Goal: Task Accomplishment & Management: Complete application form

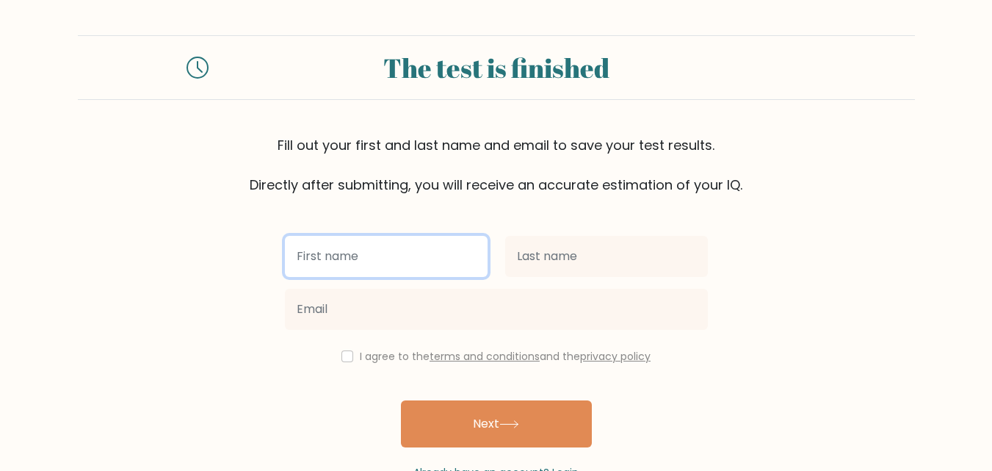
click at [405, 253] on input "text" at bounding box center [386, 256] width 203 height 41
click at [403, 251] on input "text" at bounding box center [386, 256] width 203 height 41
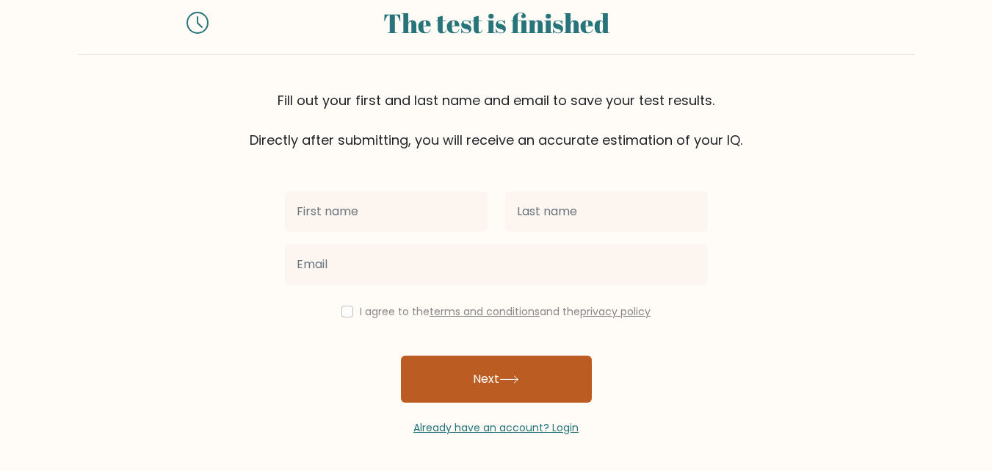
click at [532, 373] on button "Next" at bounding box center [496, 378] width 191 height 47
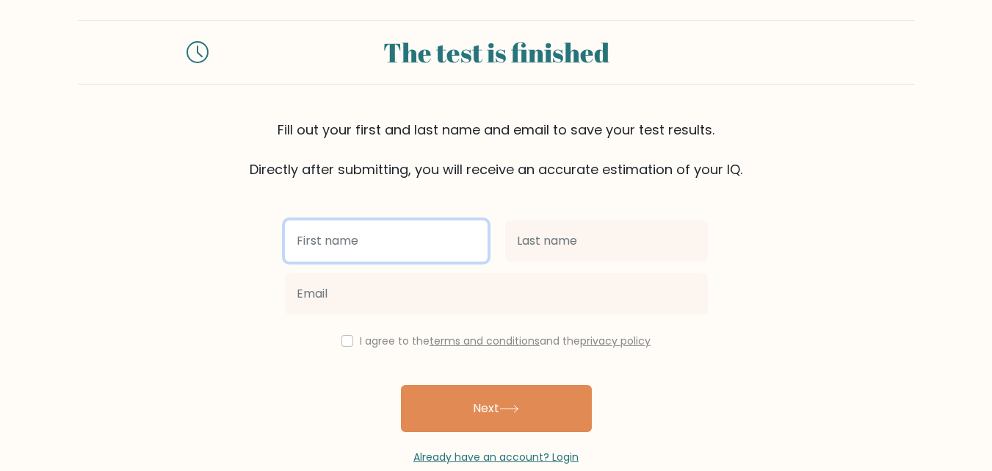
scroll to position [0, 0]
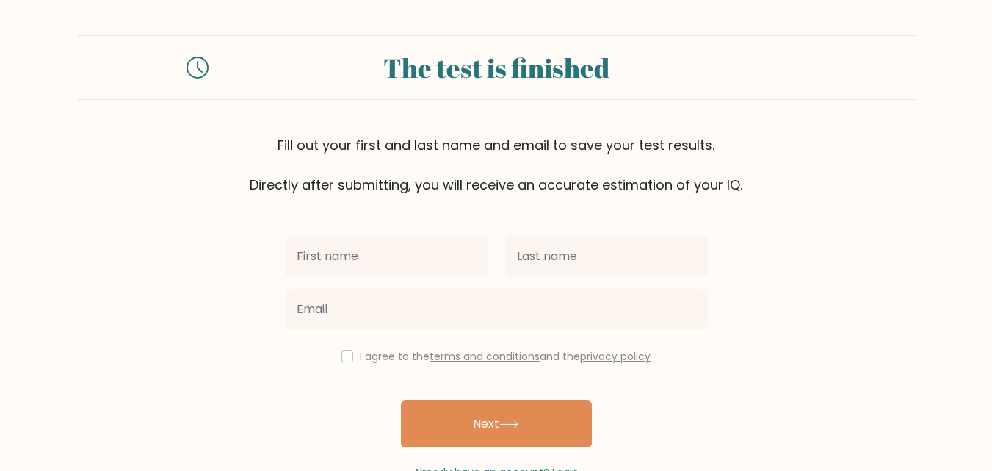
click at [408, 259] on input "text" at bounding box center [386, 256] width 203 height 41
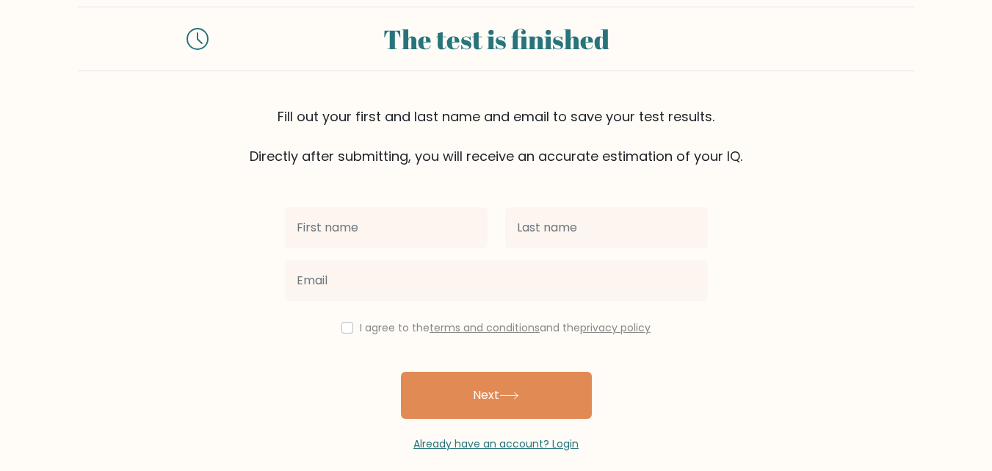
scroll to position [45, 0]
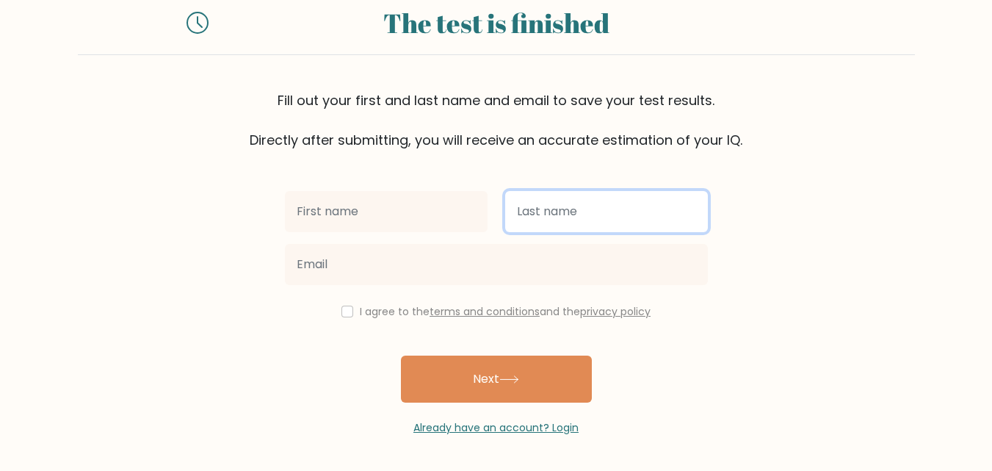
click at [627, 203] on input "text" at bounding box center [606, 211] width 203 height 41
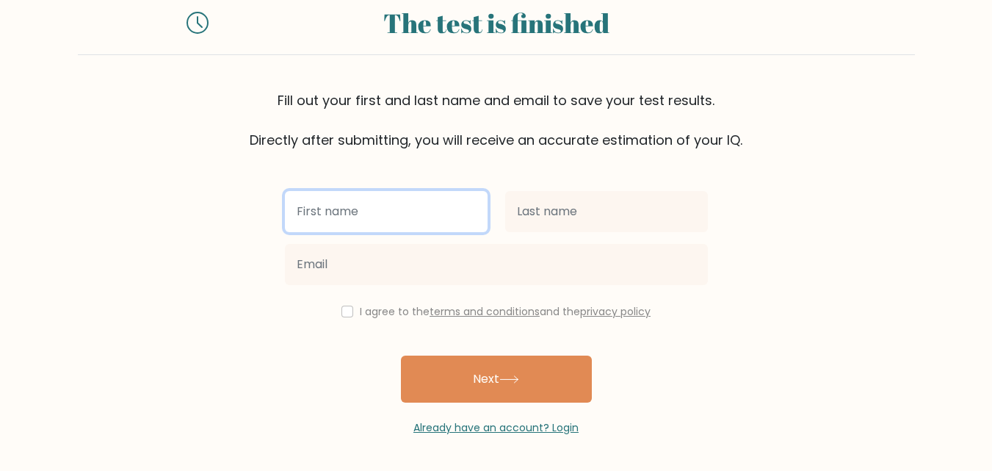
click at [428, 198] on input "text" at bounding box center [386, 211] width 203 height 41
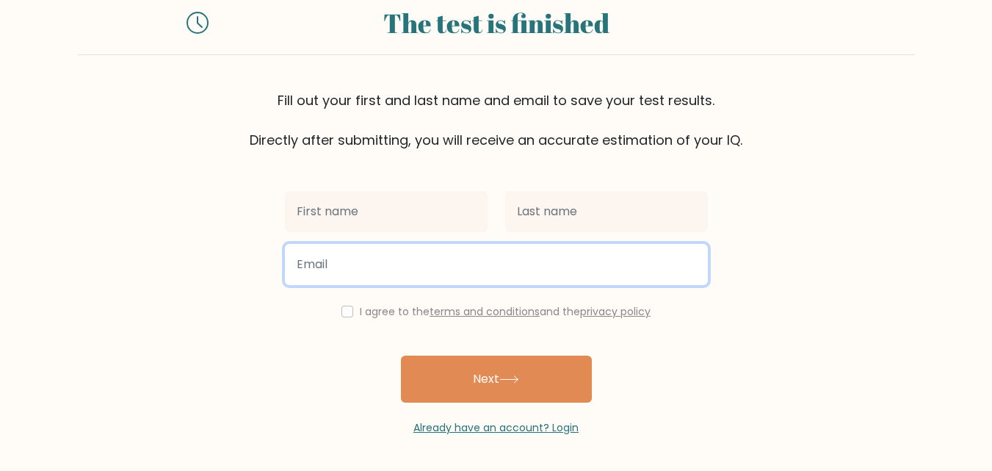
click at [429, 267] on input "email" at bounding box center [496, 264] width 423 height 41
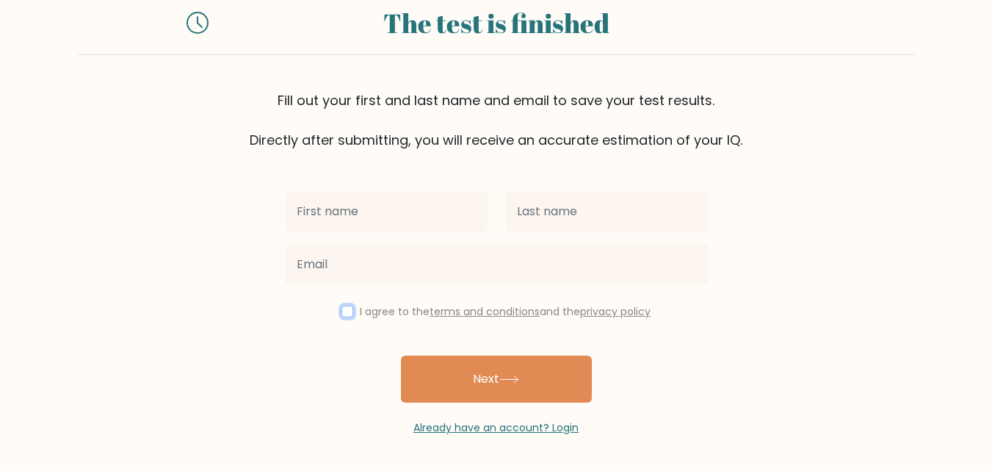
click at [349, 309] on input "checkbox" at bounding box center [347, 311] width 12 height 12
checkbox input "true"
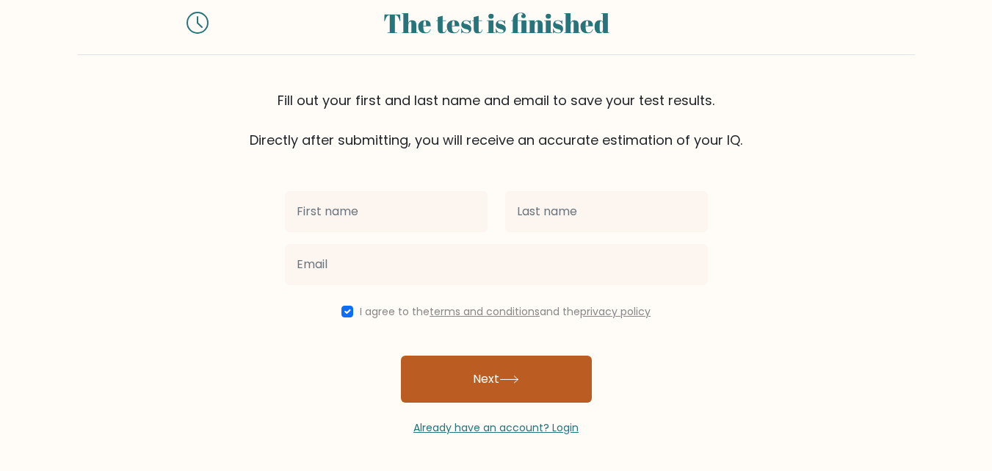
click at [453, 377] on button "Next" at bounding box center [496, 378] width 191 height 47
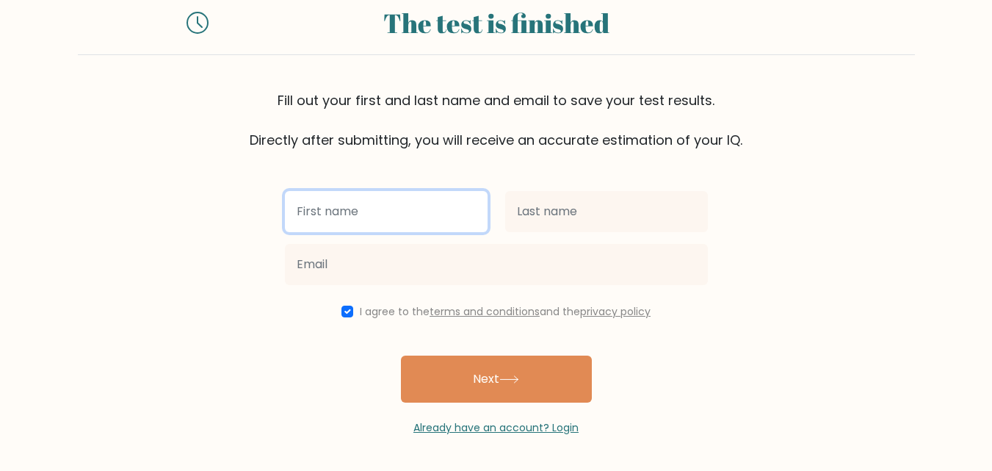
click at [434, 225] on input "text" at bounding box center [386, 211] width 203 height 41
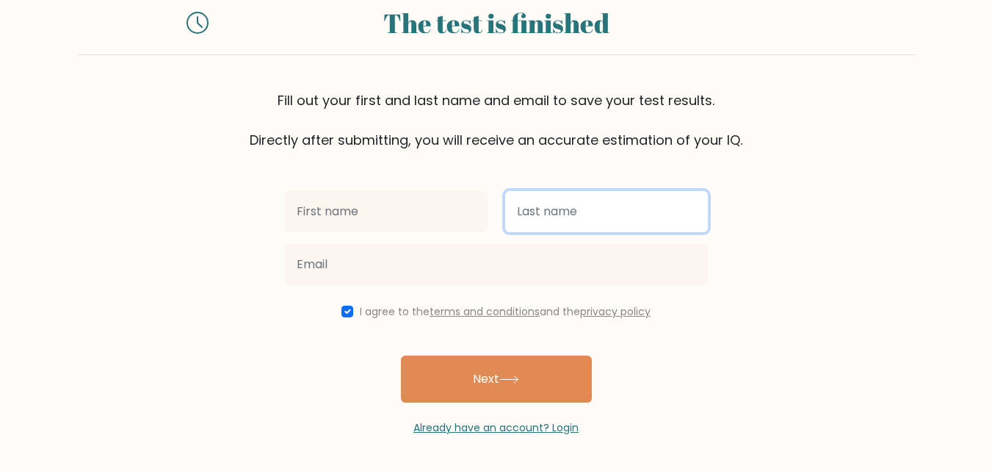
click at [530, 209] on input "text" at bounding box center [606, 211] width 203 height 41
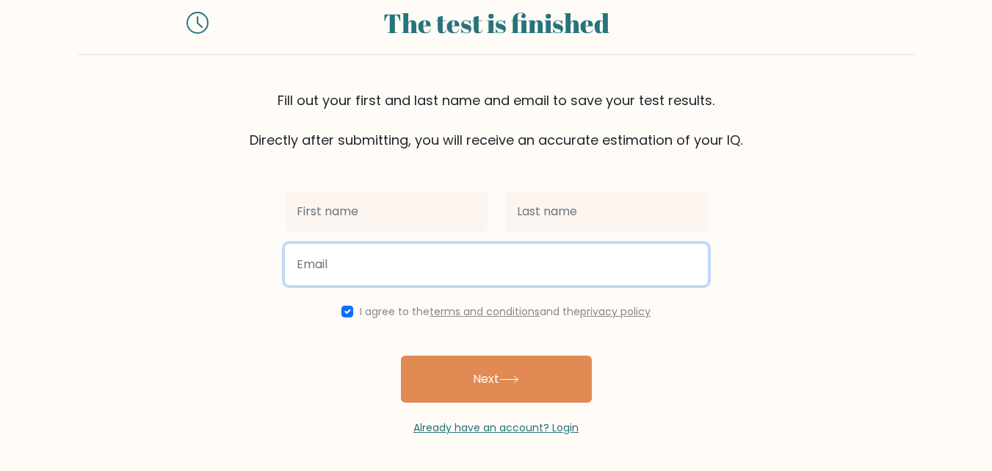
click at [369, 258] on input "email" at bounding box center [496, 264] width 423 height 41
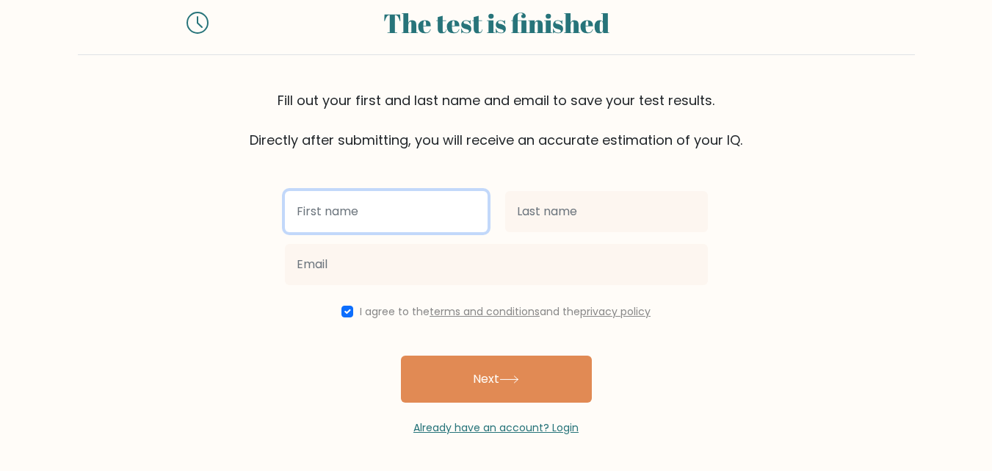
click at [364, 223] on input "text" at bounding box center [386, 211] width 203 height 41
